Goal: Information Seeking & Learning: Learn about a topic

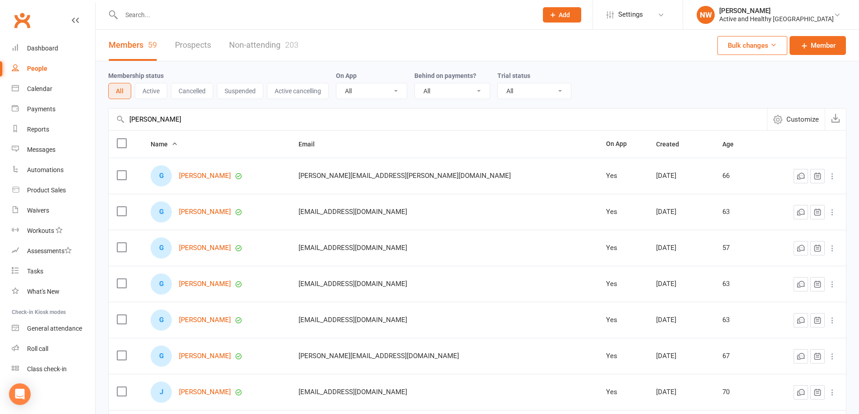
click at [669, 125] on input "gayle" at bounding box center [438, 120] width 658 height 22
drag, startPoint x: 149, startPoint y: 120, endPoint x: 123, endPoint y: 58, distance: 67.7
click at [87, 111] on ui-view "Prospect Member Non-attending contact Class / event Appointment Task Membership…" at bounding box center [429, 293] width 859 height 583
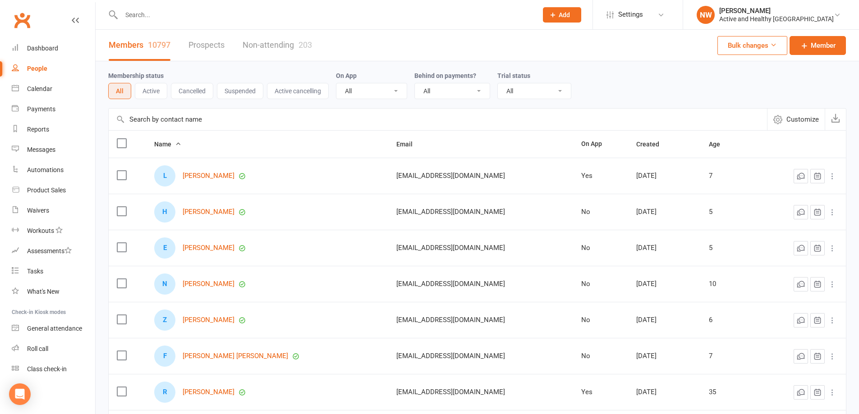
click at [96, 388] on div "Membership status All Active Cancelled Suspended Active cancelling On App All Y…" at bounding box center [477, 311] width 763 height 501
click at [19, 88] on link "Calendar" at bounding box center [53, 89] width 83 height 20
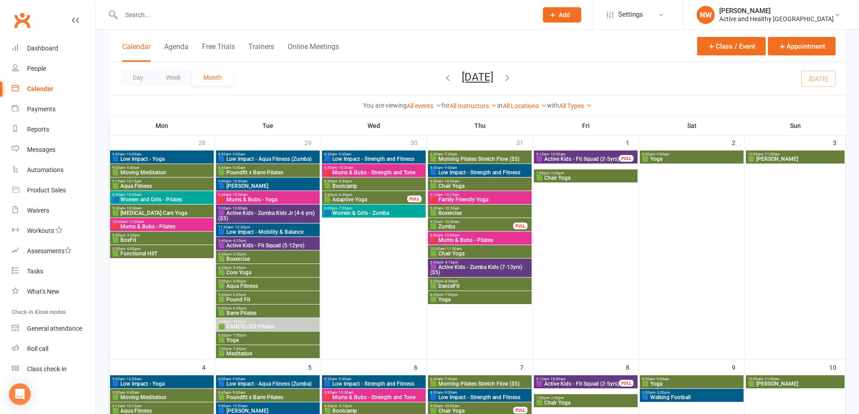
scroll to position [45, 0]
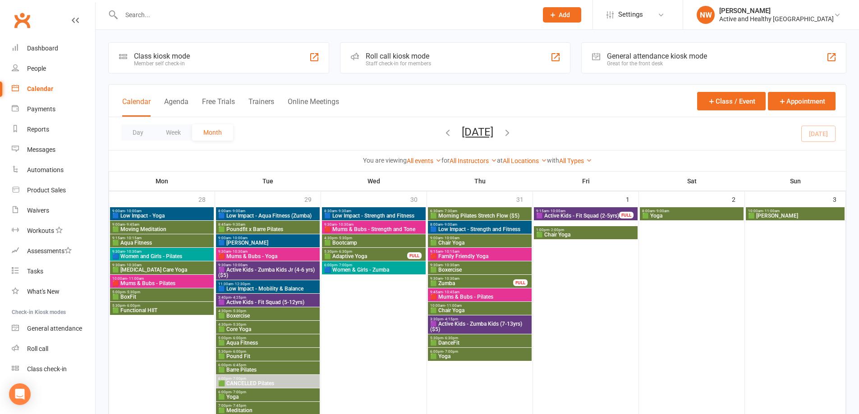
click at [149, 227] on span "🟩 Moving Meditation" at bounding box center [162, 229] width 100 height 5
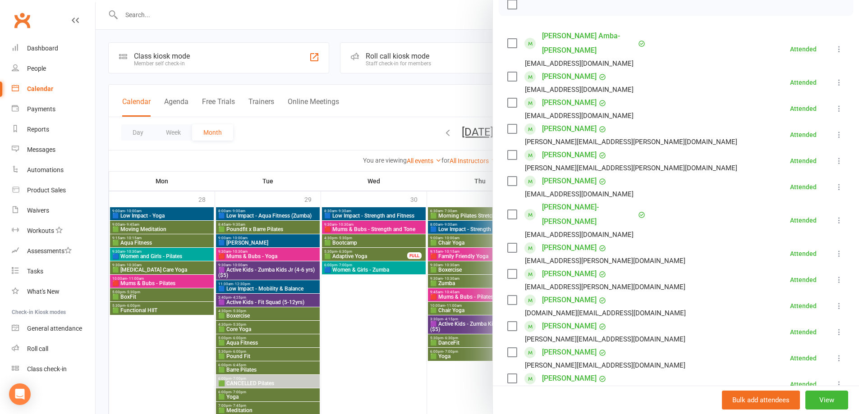
scroll to position [135, 0]
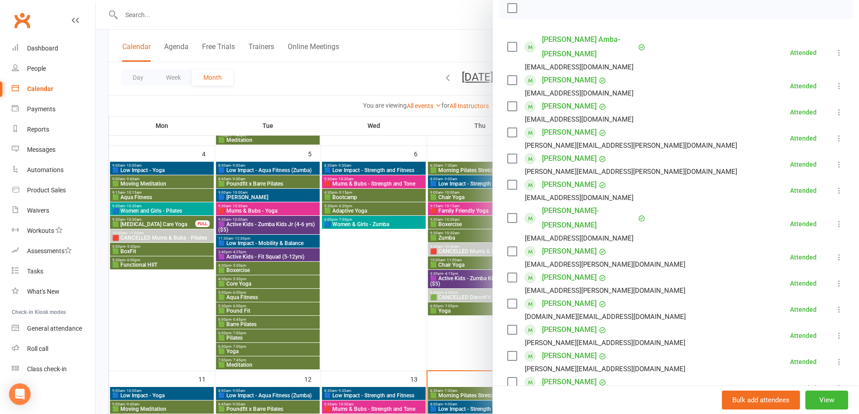
click at [185, 352] on div at bounding box center [477, 207] width 763 height 414
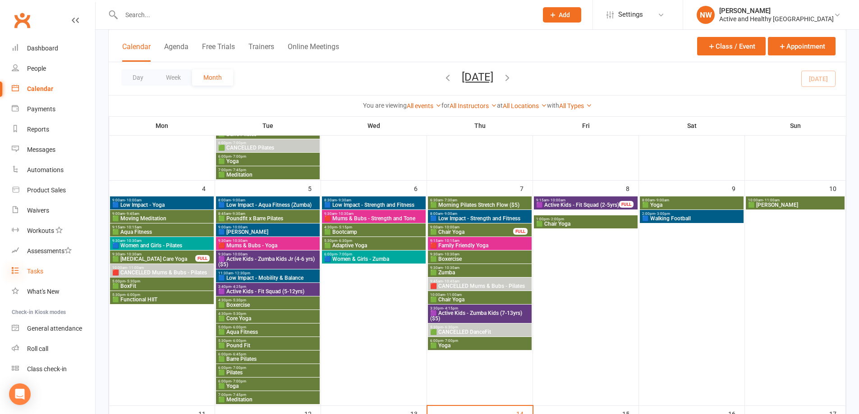
scroll to position [225, 0]
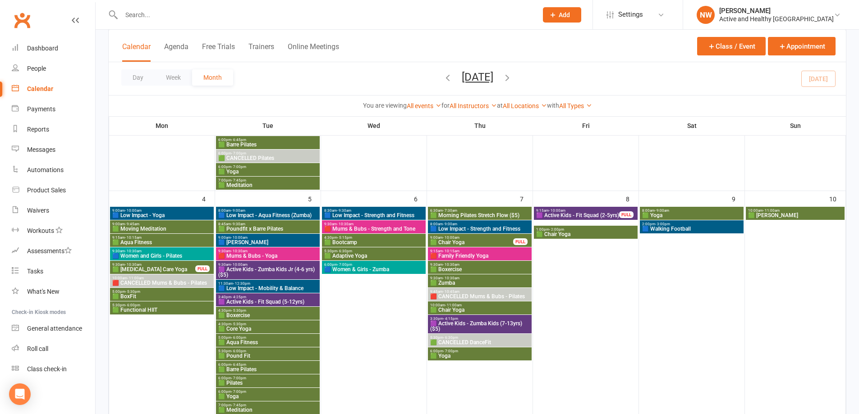
click at [163, 266] on span "9:30am - 10:30am" at bounding box center [154, 265] width 84 height 4
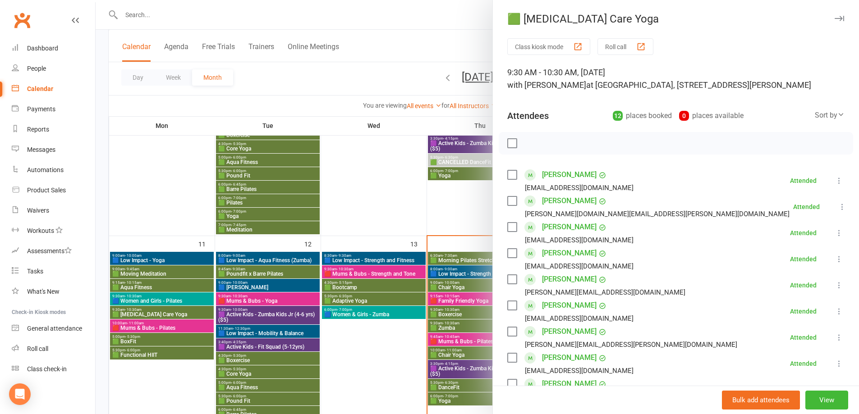
scroll to position [451, 0]
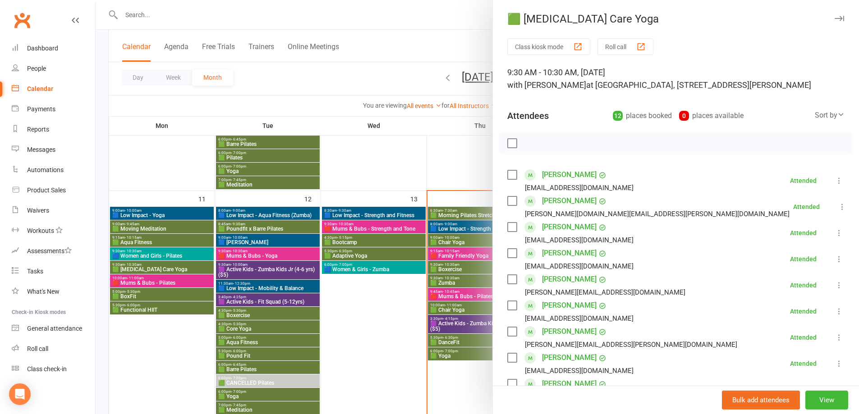
click at [179, 247] on div at bounding box center [477, 207] width 763 height 414
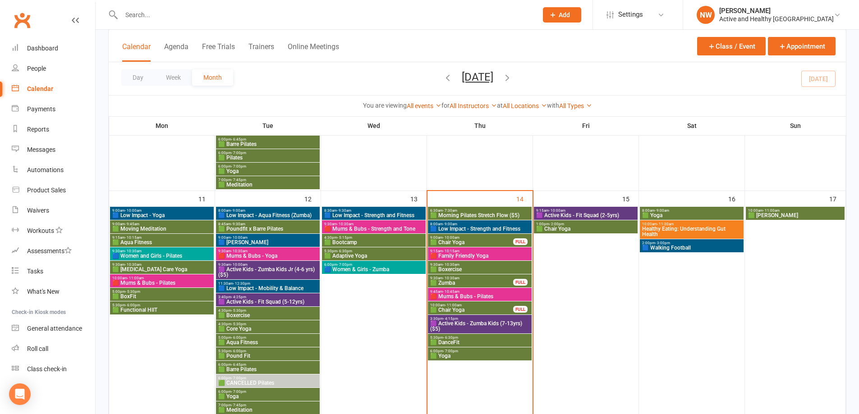
click at [176, 265] on span "9:30am - 10:30am" at bounding box center [162, 265] width 100 height 4
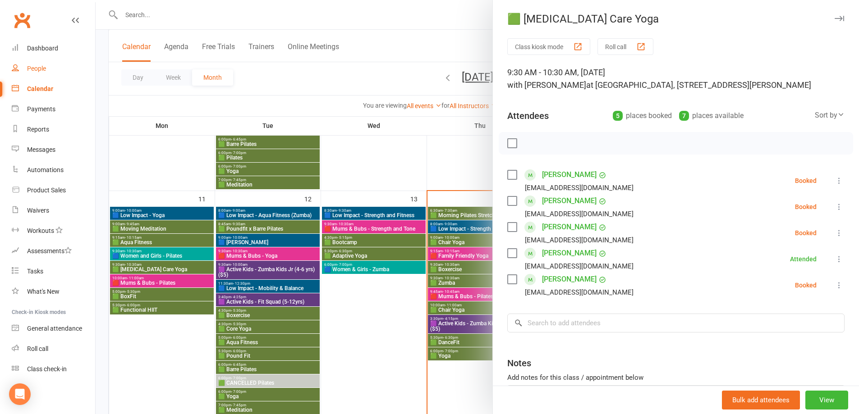
click at [45, 74] on link "People" at bounding box center [53, 69] width 83 height 20
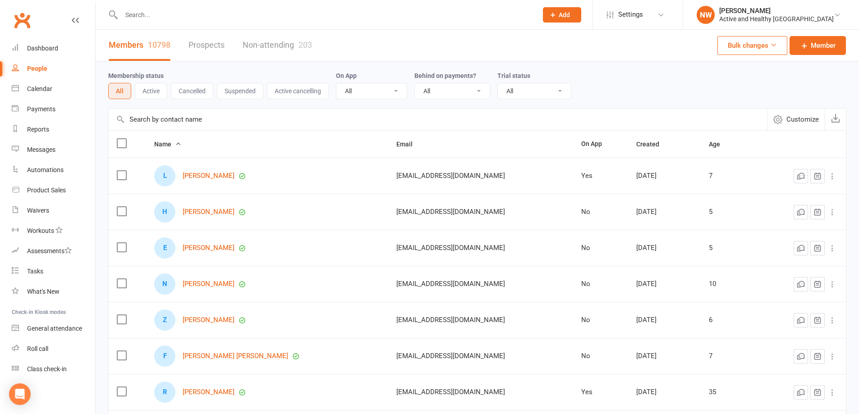
click at [161, 121] on input "text" at bounding box center [438, 120] width 658 height 22
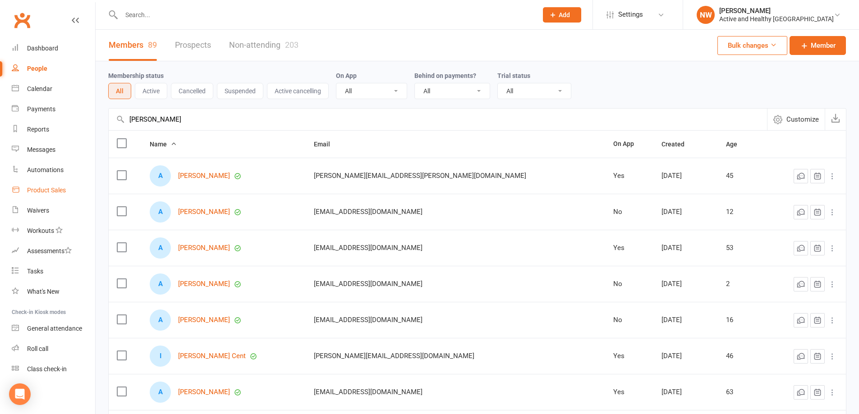
type input "[PERSON_NAME]"
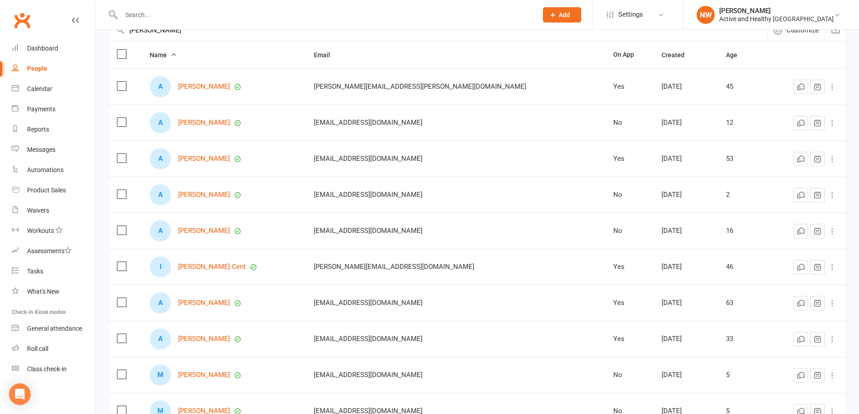
scroll to position [90, 0]
click at [26, 83] on link "Calendar" at bounding box center [53, 89] width 83 height 20
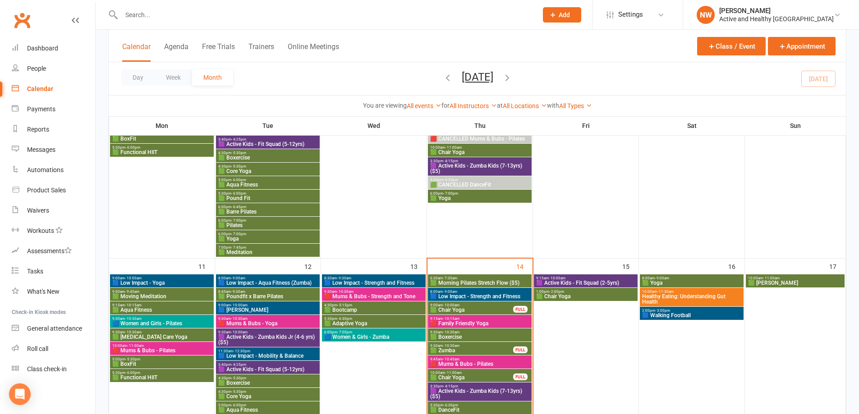
scroll to position [406, 0]
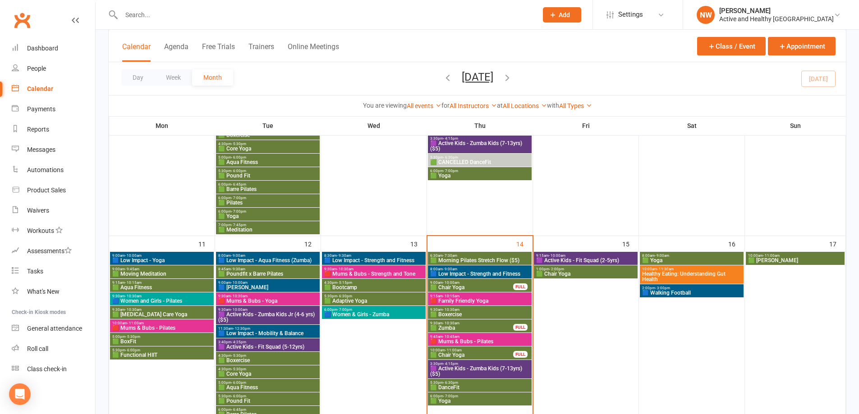
click at [175, 316] on span "🟩 [MEDICAL_DATA] Care Yoga" at bounding box center [162, 314] width 100 height 5
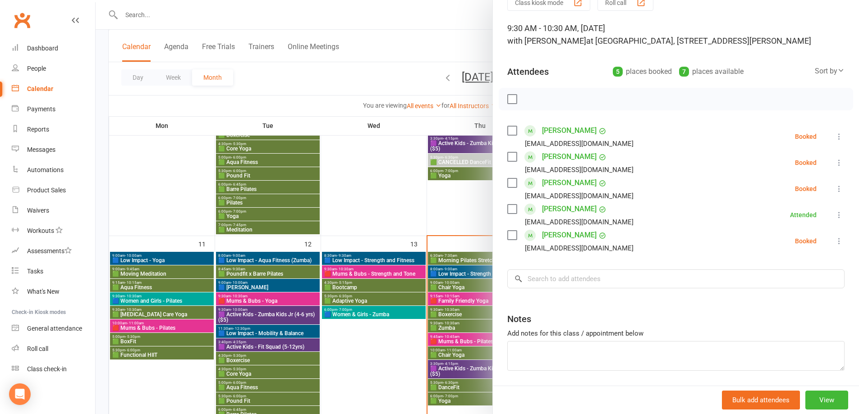
scroll to position [45, 0]
click at [395, 184] on div at bounding box center [477, 207] width 763 height 414
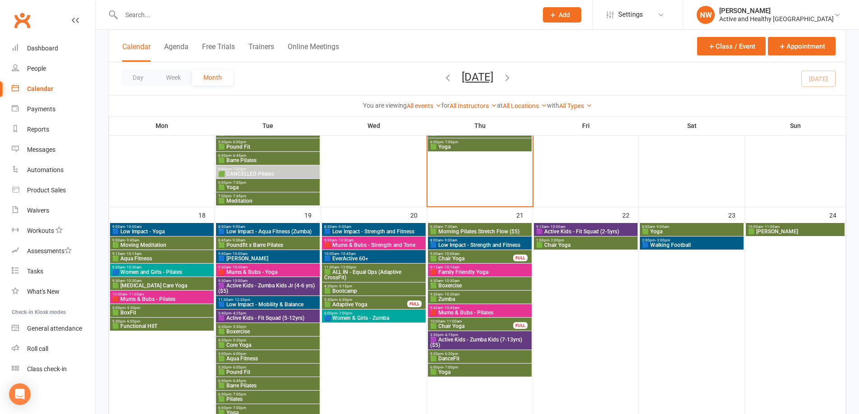
scroll to position [676, 0]
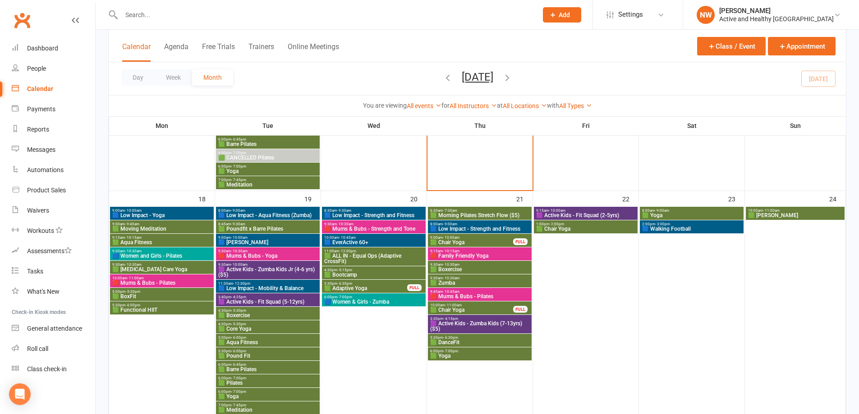
click at [380, 284] on span "5:30pm - 6:30pm" at bounding box center [366, 284] width 84 height 4
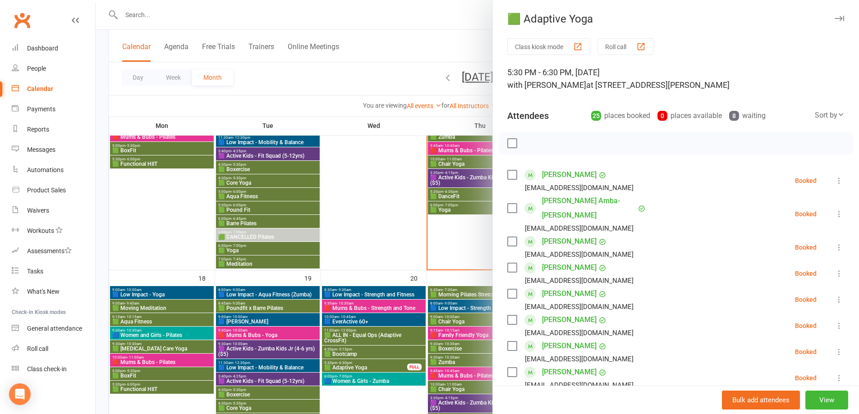
scroll to position [631, 0]
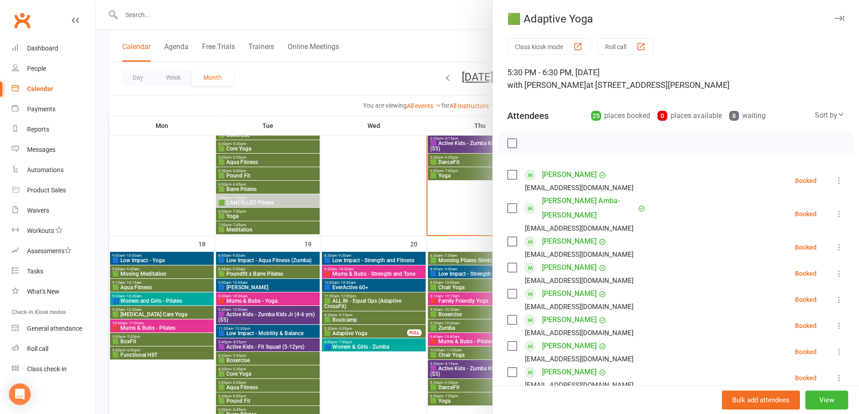
click at [361, 286] on div at bounding box center [477, 207] width 763 height 414
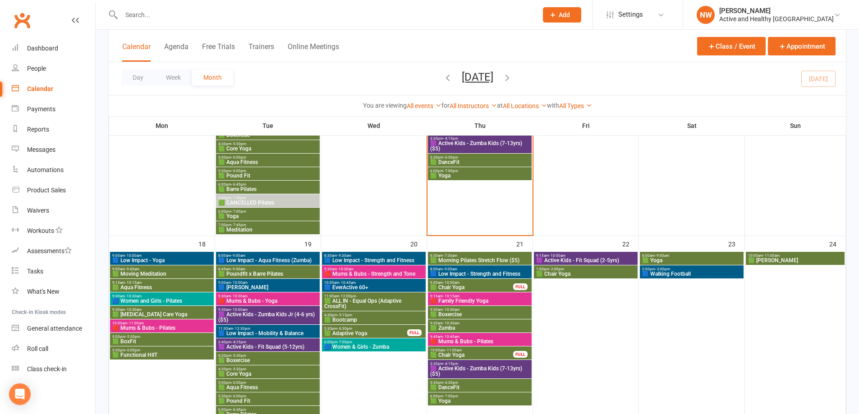
click at [365, 287] on span "🟦 EverActive 60+" at bounding box center [374, 287] width 100 height 5
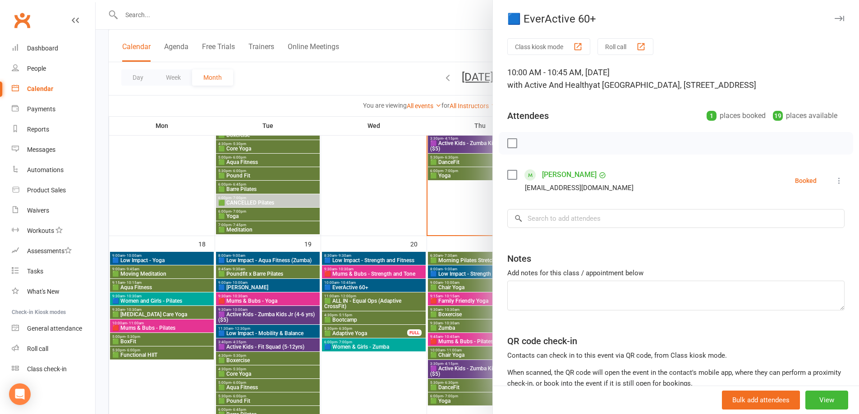
click at [351, 380] on div at bounding box center [477, 207] width 763 height 414
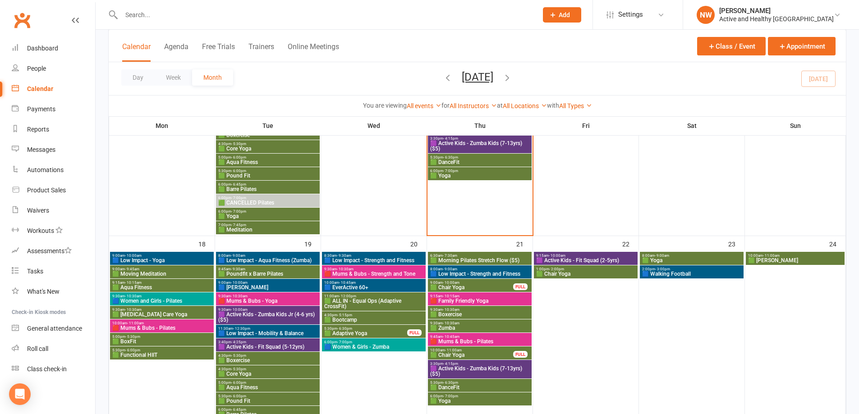
click at [379, 293] on div "11:00am - 12:00pm 🟩 ALL IN - Equal Ops (Adaptive CrossFit)" at bounding box center [374, 302] width 104 height 18
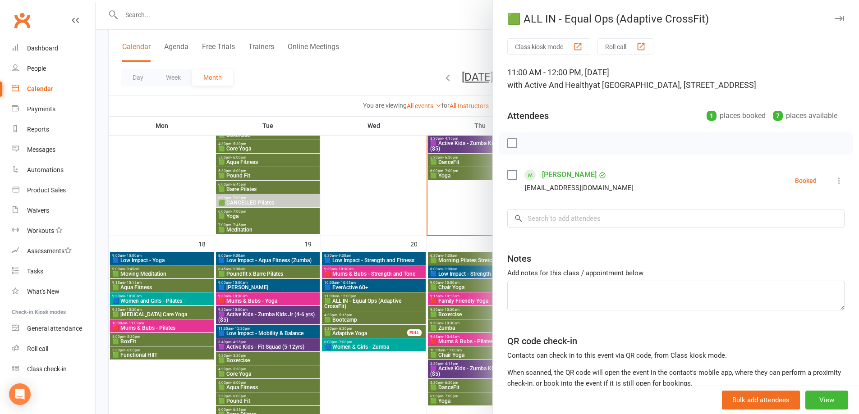
click at [376, 303] on div at bounding box center [477, 207] width 763 height 414
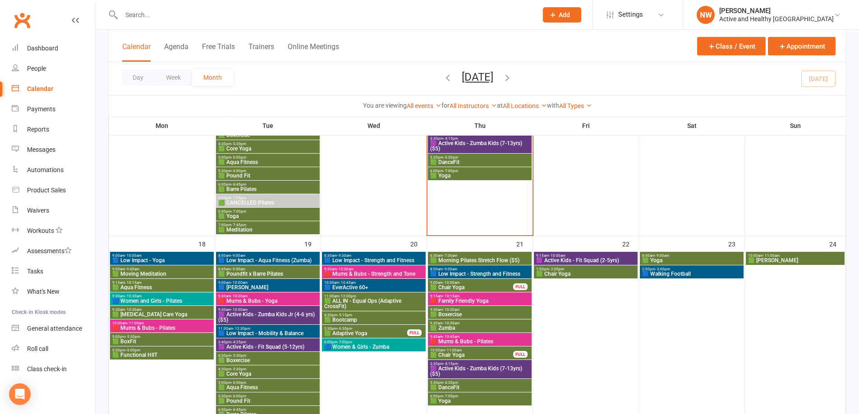
click at [376, 303] on span "🟩 ALL IN - Equal Ops (Adaptive CrossFit)" at bounding box center [374, 303] width 100 height 11
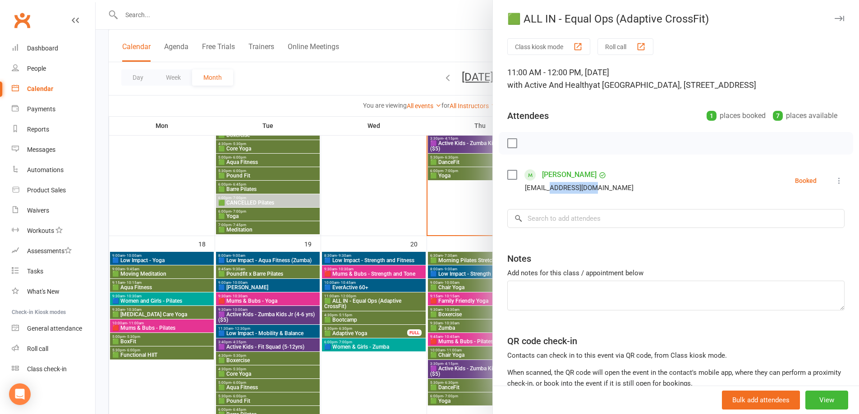
drag, startPoint x: 594, startPoint y: 187, endPoint x: 546, endPoint y: 184, distance: 47.4
click at [546, 184] on div "[EMAIL_ADDRESS][DOMAIN_NAME]" at bounding box center [572, 188] width 130 height 12
click at [391, 387] on div at bounding box center [477, 207] width 763 height 414
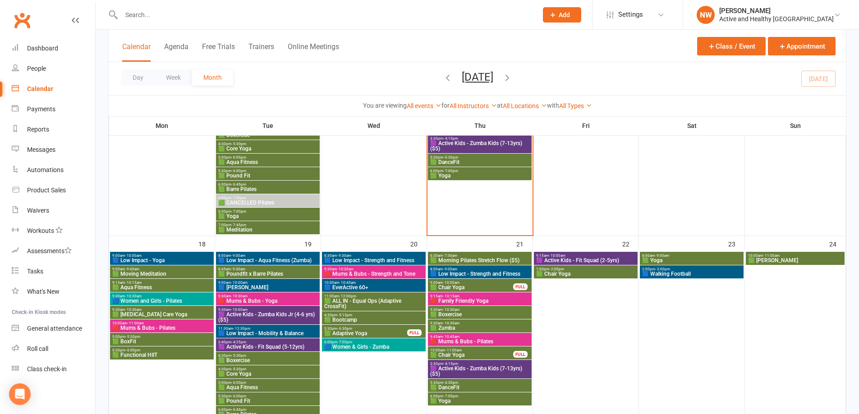
click at [360, 285] on span "🟦 EverActive 60+" at bounding box center [374, 287] width 100 height 5
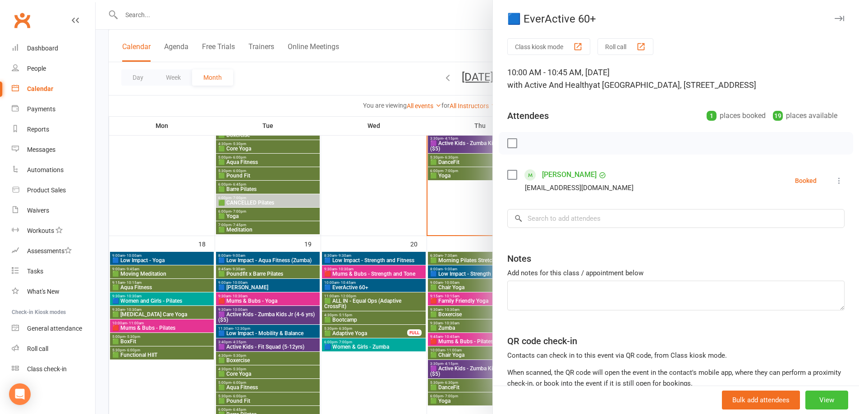
click at [809, 403] on button "View" at bounding box center [826, 400] width 43 height 19
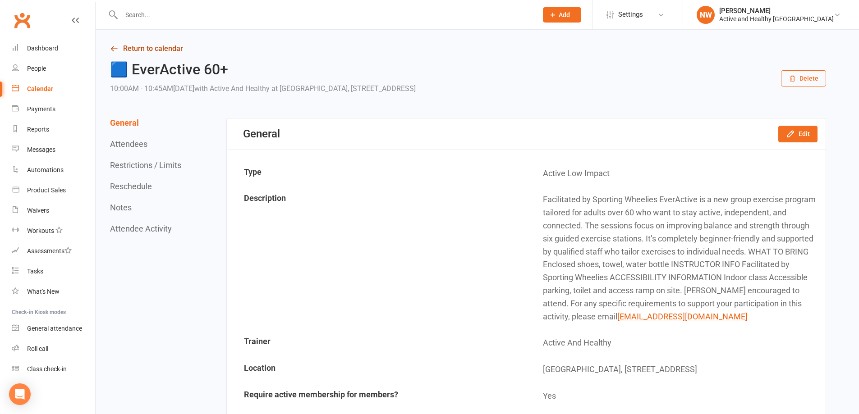
click at [165, 48] on link "Return to calendar" at bounding box center [468, 48] width 716 height 13
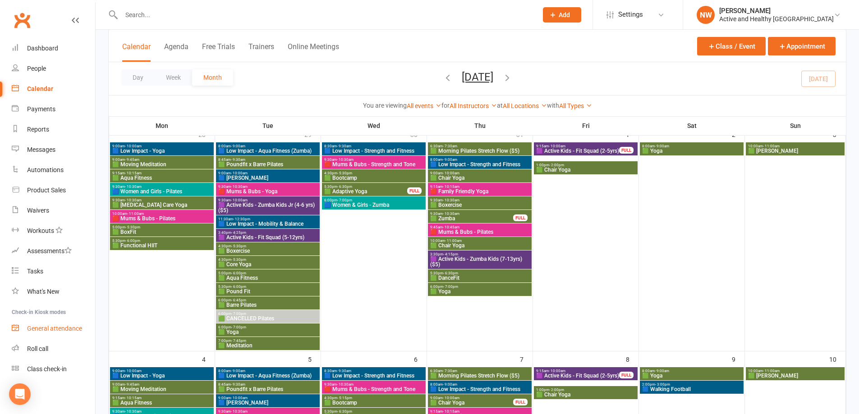
scroll to position [45, 0]
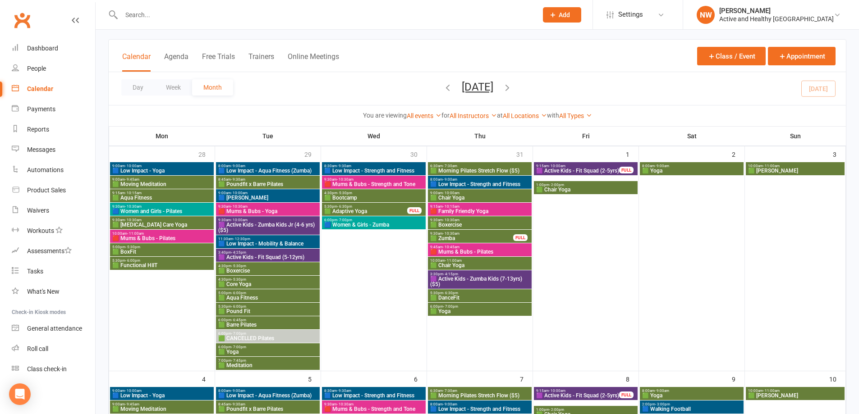
click at [166, 236] on span "🟥 Mums & Bubs - Pilates" at bounding box center [162, 238] width 100 height 5
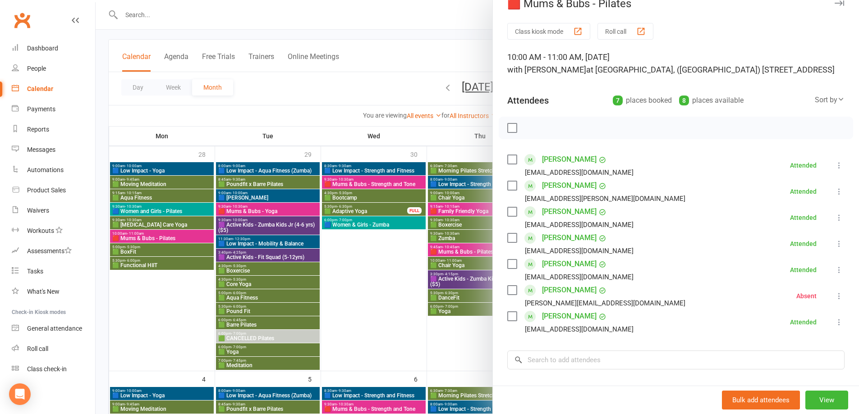
scroll to position [0, 0]
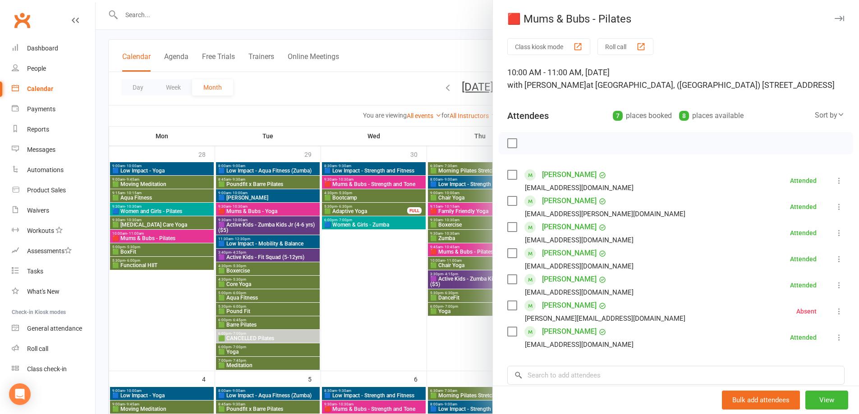
click at [379, 319] on div at bounding box center [477, 207] width 763 height 414
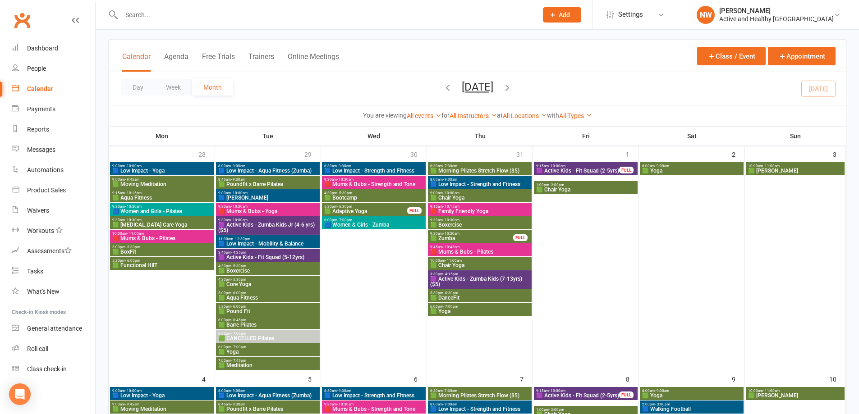
click at [369, 186] on span "🟥 Mums & Bubs - Strength and Tone" at bounding box center [374, 184] width 100 height 5
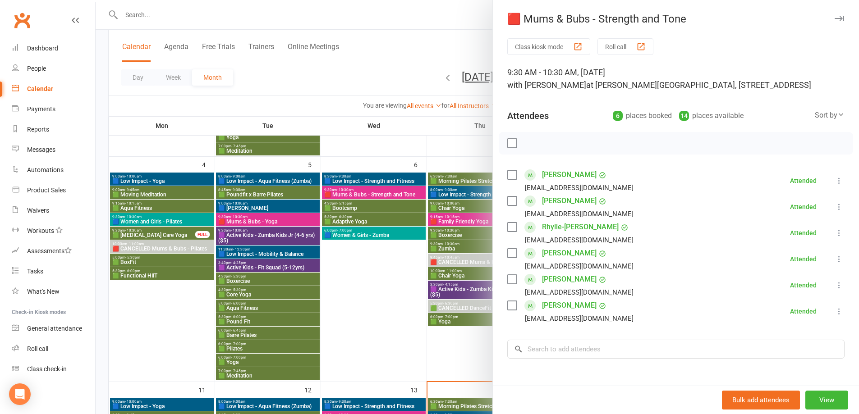
scroll to position [270, 0]
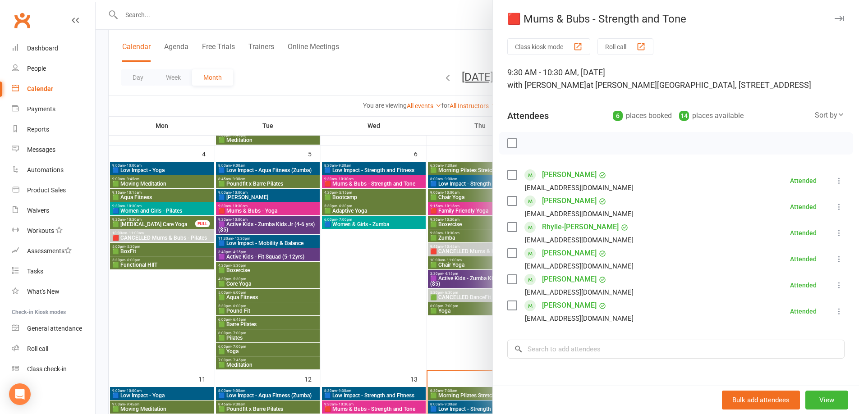
click at [370, 263] on div at bounding box center [477, 207] width 763 height 414
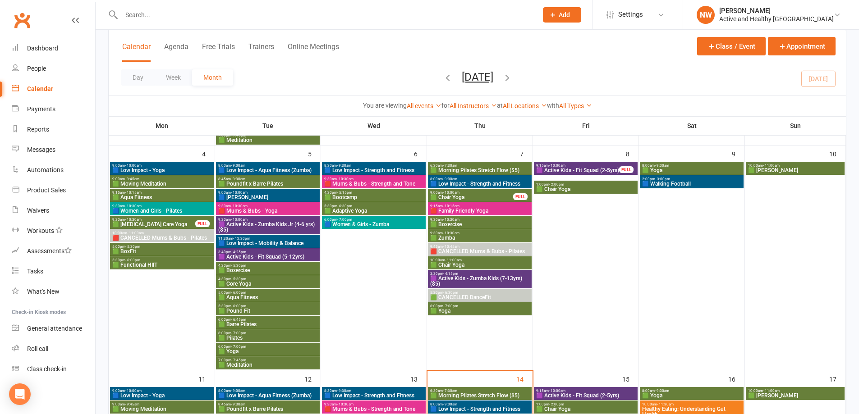
click at [384, 186] on span "🟥 Mums & Bubs - Strength and Tone" at bounding box center [374, 183] width 100 height 5
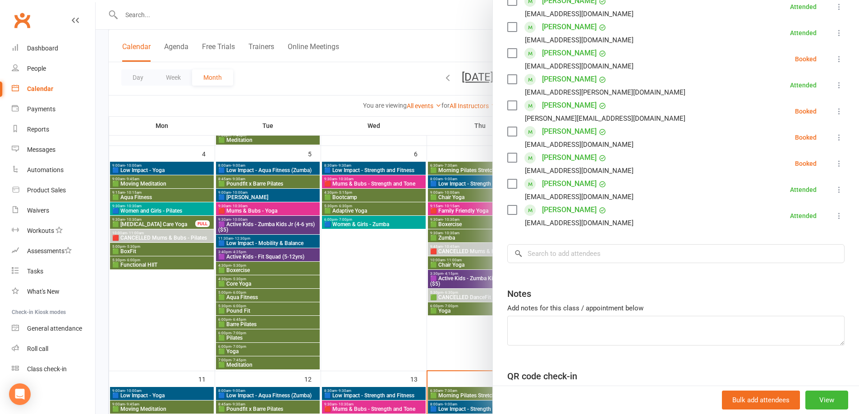
scroll to position [236, 0]
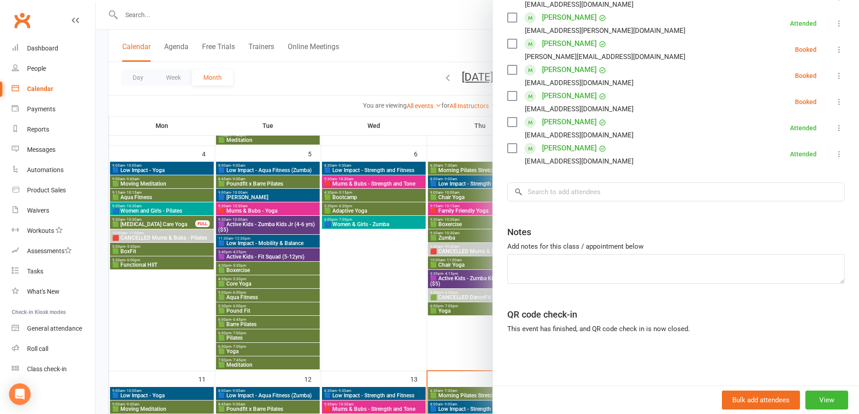
click at [379, 321] on div at bounding box center [477, 207] width 763 height 414
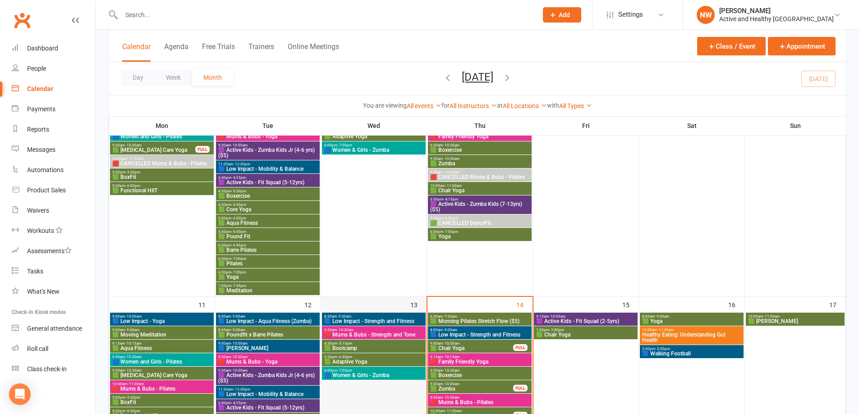
scroll to position [496, 0]
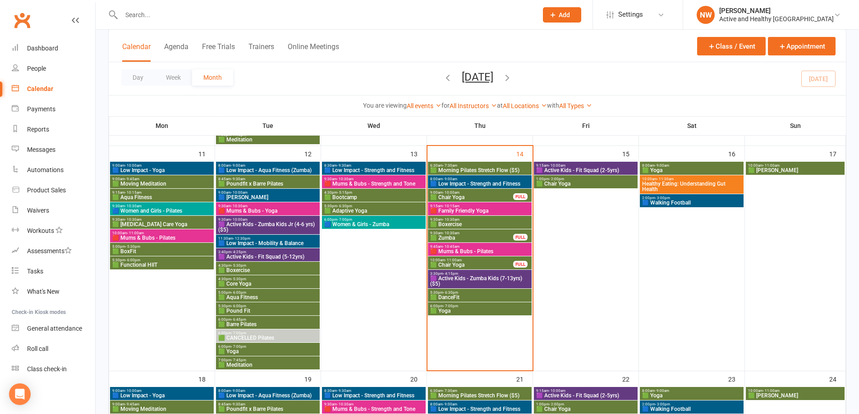
click at [364, 183] on span "🟥 Mums & Bubs - Strength and Tone" at bounding box center [374, 183] width 100 height 5
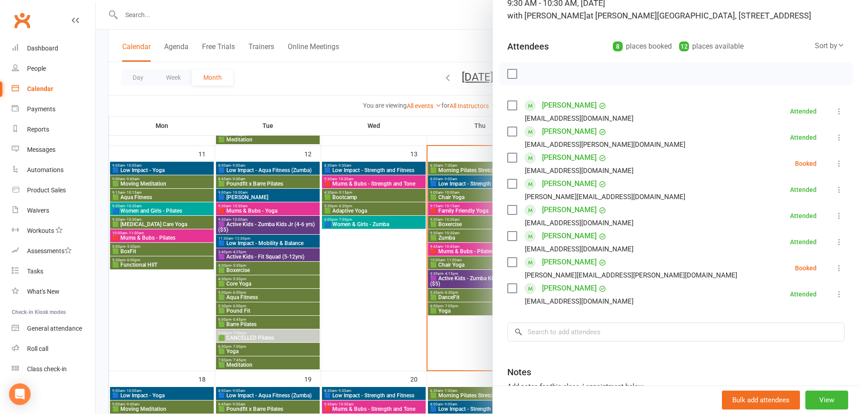
scroll to position [135, 0]
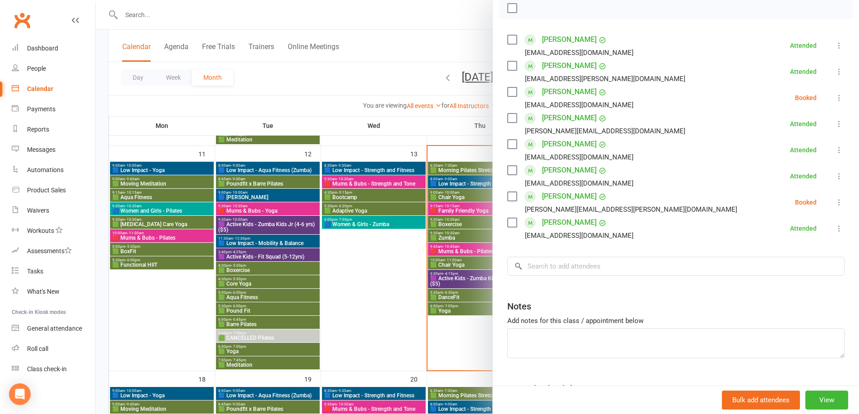
click at [389, 310] on div at bounding box center [477, 207] width 763 height 414
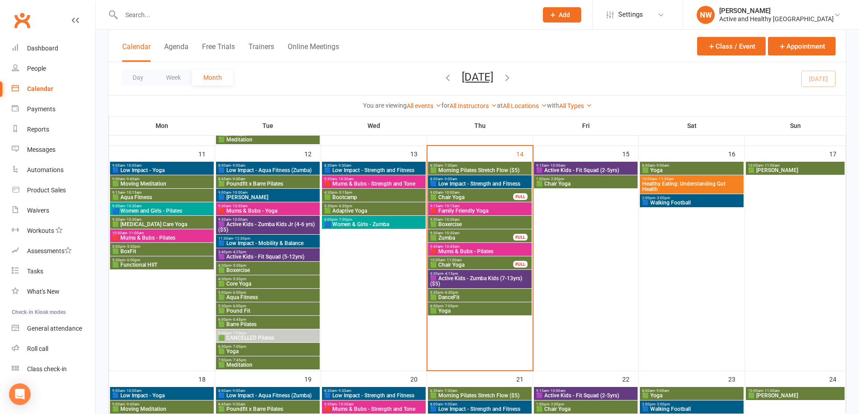
click at [515, 205] on span "9:15am - 10:15am" at bounding box center [480, 206] width 100 height 4
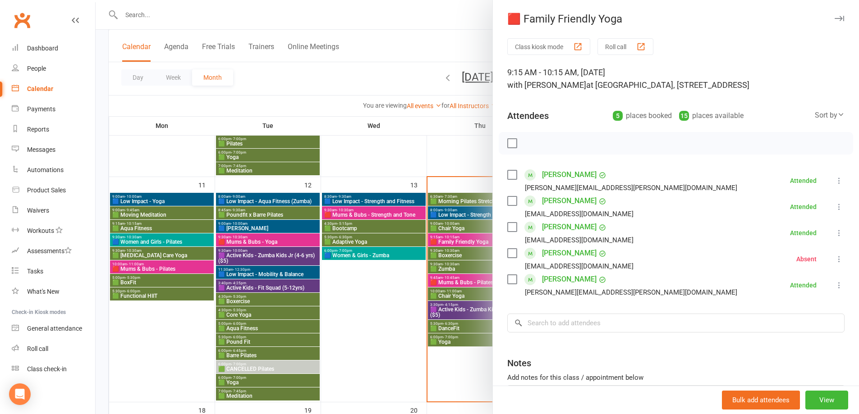
scroll to position [451, 0]
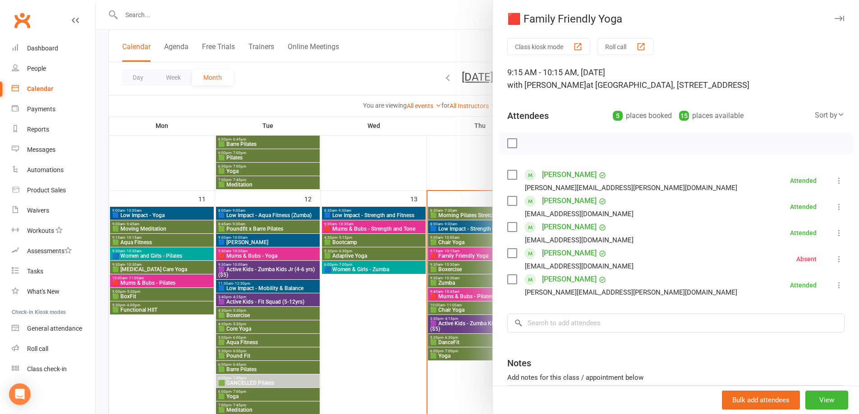
click at [458, 120] on div at bounding box center [477, 207] width 763 height 414
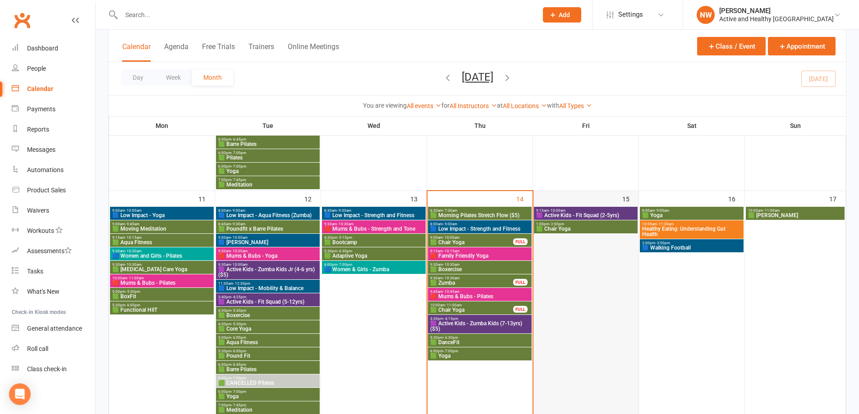
click at [576, 289] on div at bounding box center [586, 311] width 104 height 208
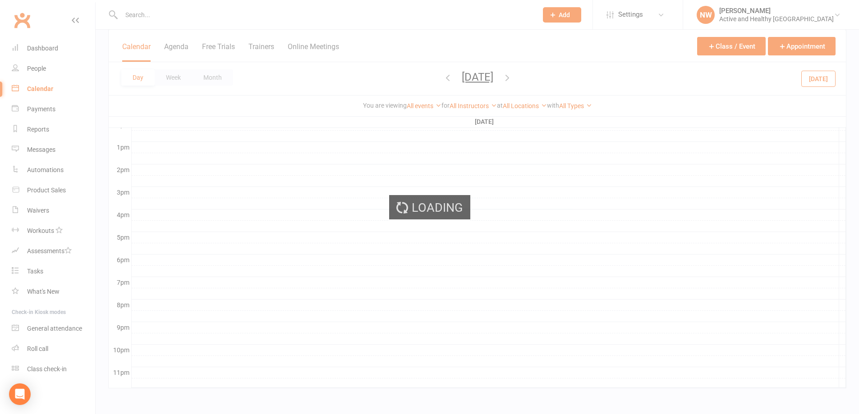
scroll to position [0, 0]
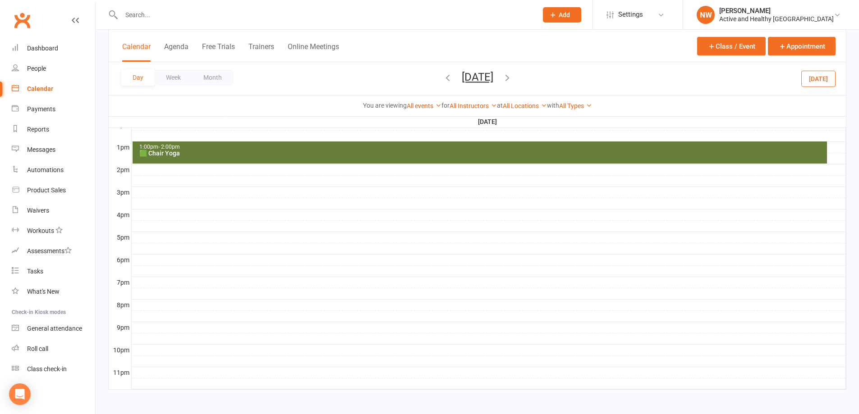
click at [41, 87] on div "Calendar" at bounding box center [40, 88] width 26 height 7
click at [213, 77] on button "Month" at bounding box center [212, 77] width 41 height 16
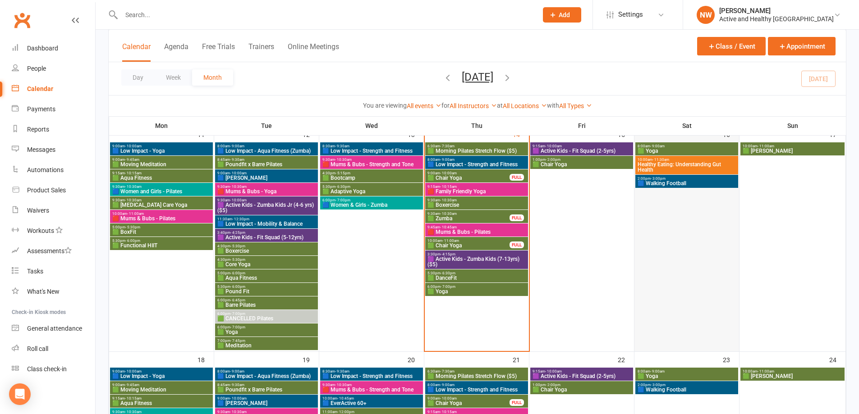
scroll to position [515, 0]
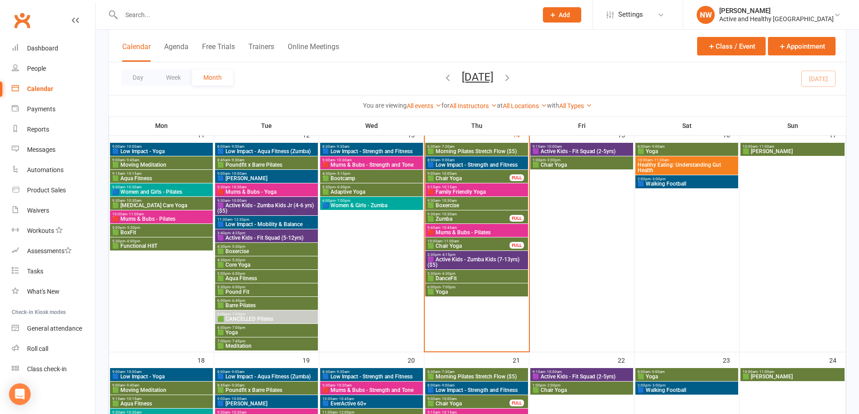
click at [679, 164] on span "Healthy Eating: Understanding Gut Health" at bounding box center [686, 167] width 99 height 11
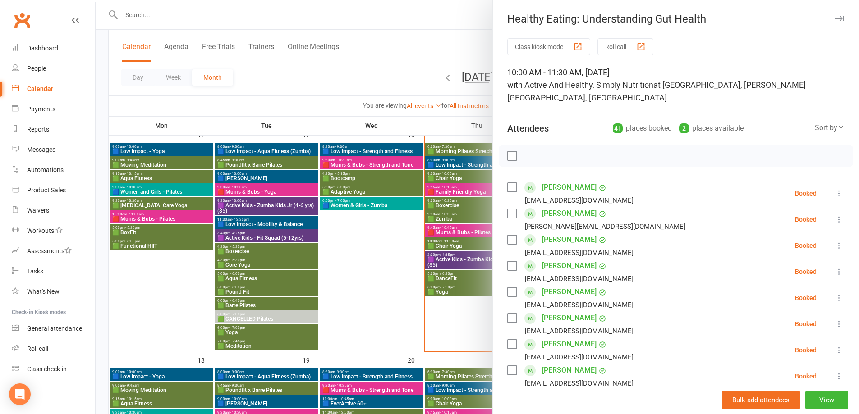
click at [431, 36] on div at bounding box center [477, 207] width 763 height 414
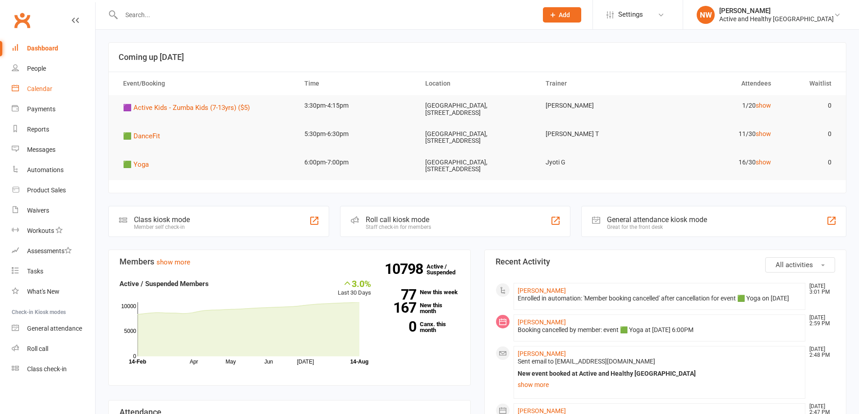
click at [37, 87] on div "Calendar" at bounding box center [39, 88] width 25 height 7
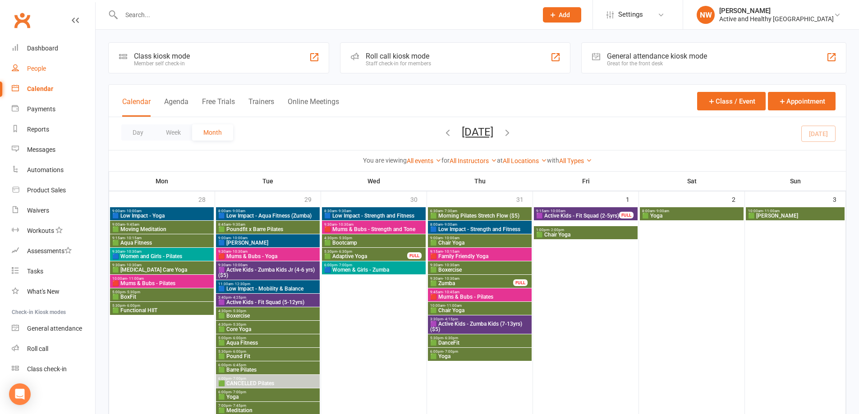
click at [50, 71] on link "People" at bounding box center [53, 69] width 83 height 20
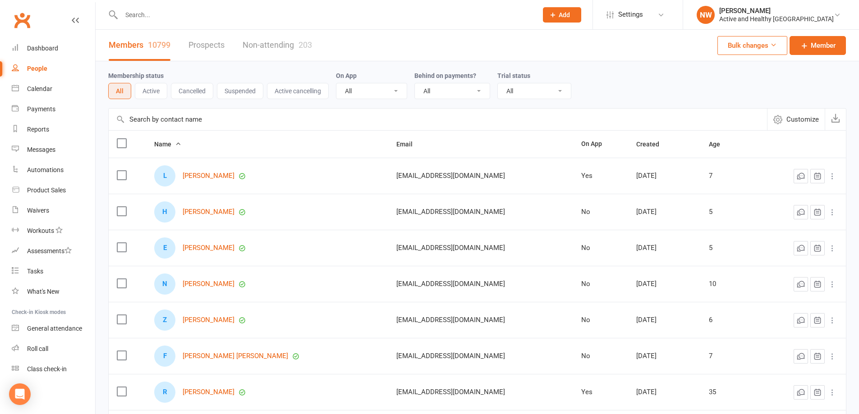
click at [166, 122] on input "text" at bounding box center [438, 120] width 658 height 22
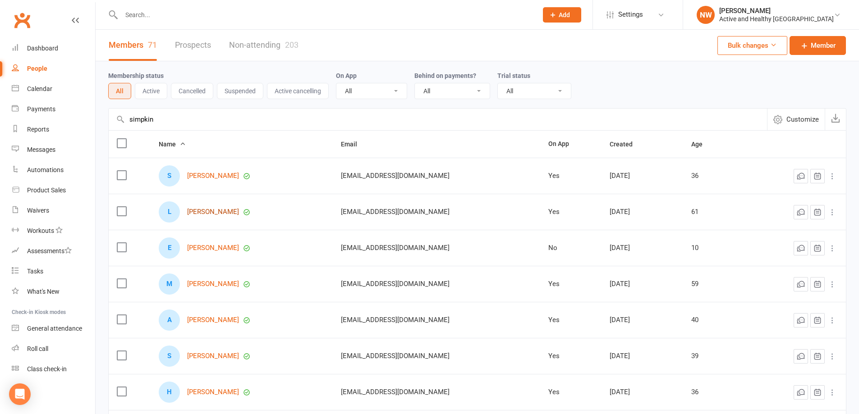
type input "simpkin"
click at [218, 212] on link "[PERSON_NAME]" at bounding box center [213, 212] width 52 height 8
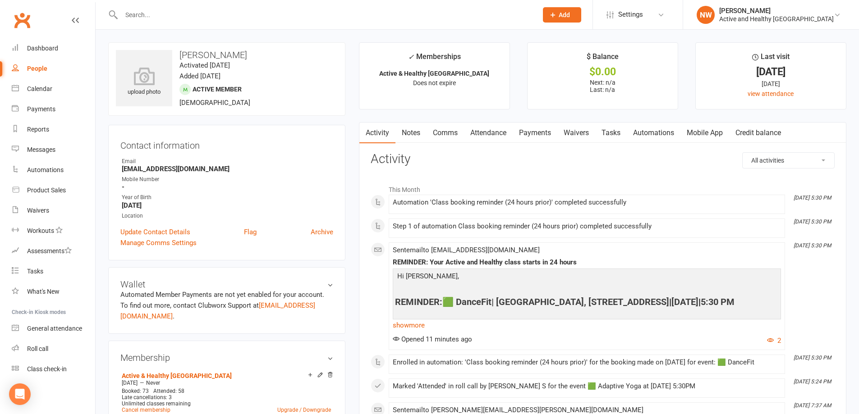
click at [702, 135] on link "Mobile App" at bounding box center [704, 133] width 49 height 21
